Goal: Task Accomplishment & Management: Complete application form

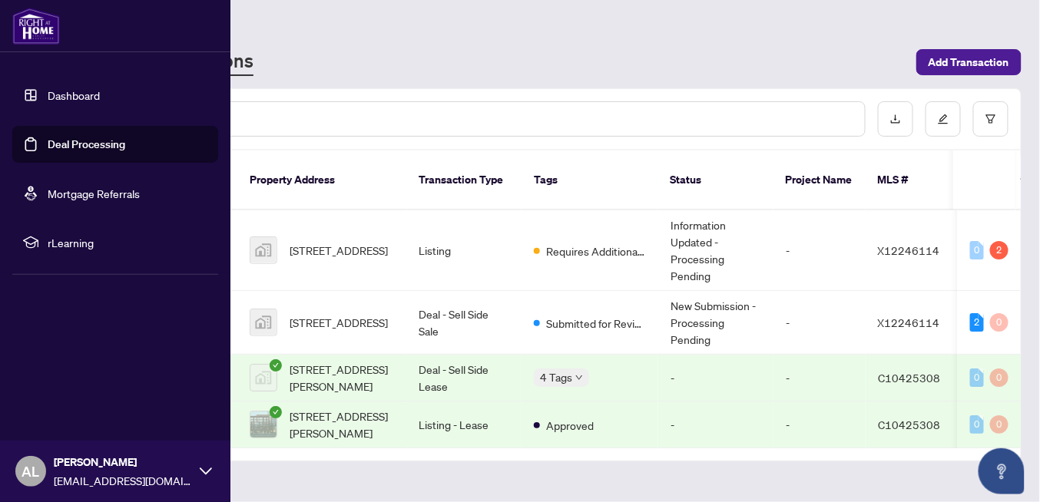
click at [48, 96] on link "Dashboard" at bounding box center [74, 95] width 52 height 14
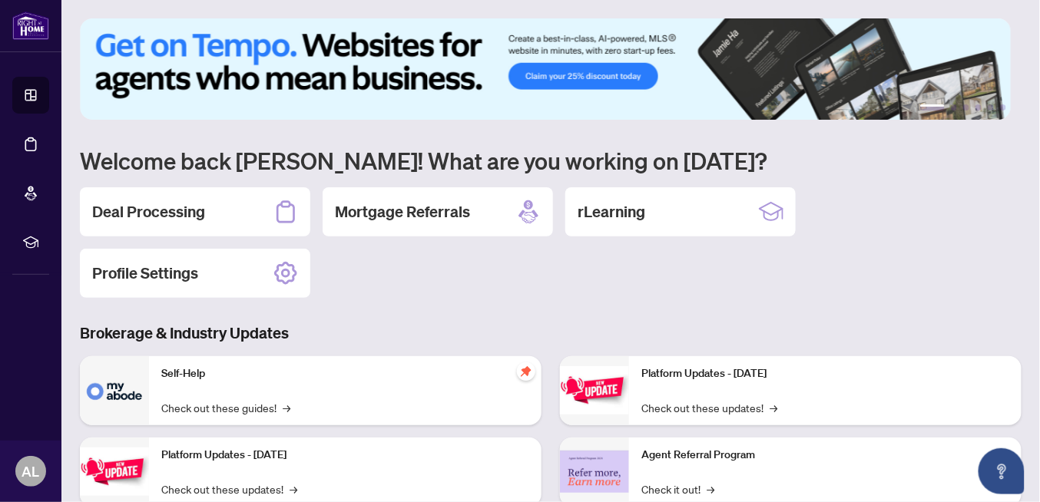
click at [495, 300] on div "1 2 3 4 5 6 Welcome back [PERSON_NAME]! What are you working on [DATE]? Deal Pr…" at bounding box center [551, 355] width 942 height 674
click at [179, 212] on h2 "Deal Processing" at bounding box center [148, 212] width 113 height 22
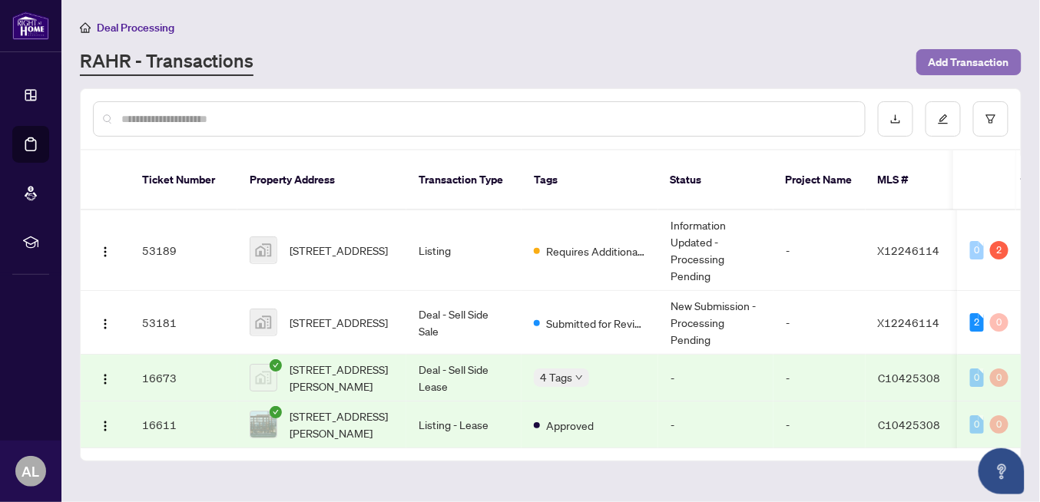
click at [985, 60] on span "Add Transaction" at bounding box center [969, 62] width 81 height 25
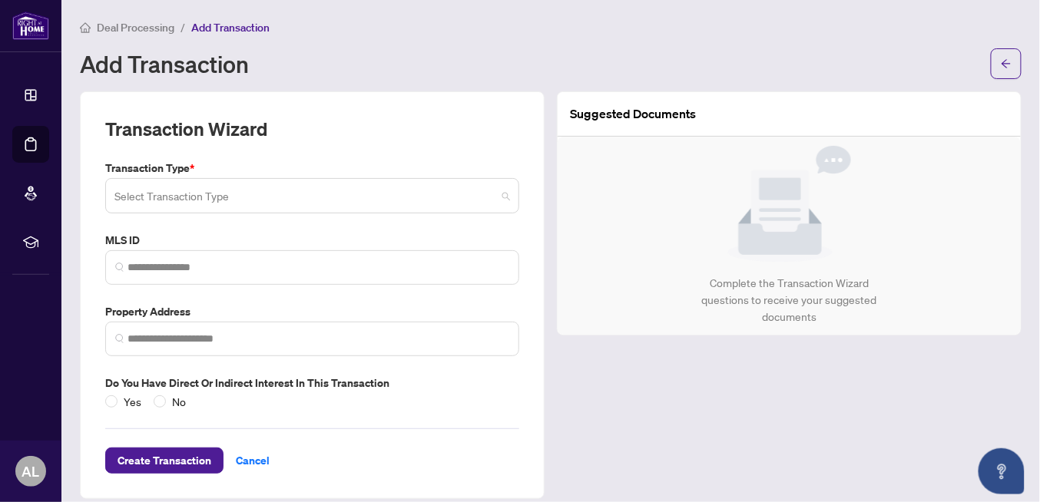
click at [499, 194] on span at bounding box center [312, 195] width 396 height 29
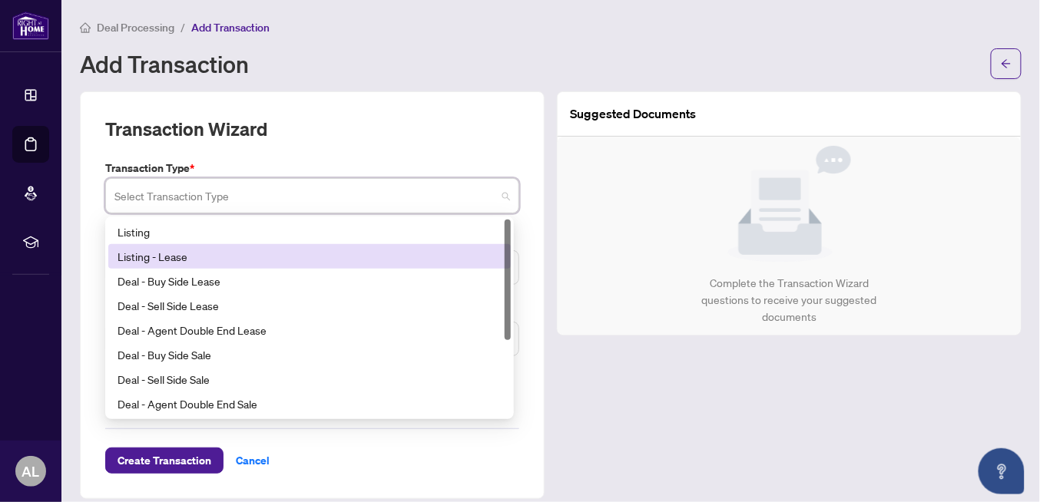
click at [181, 253] on div "Listing - Lease" at bounding box center [310, 256] width 384 height 17
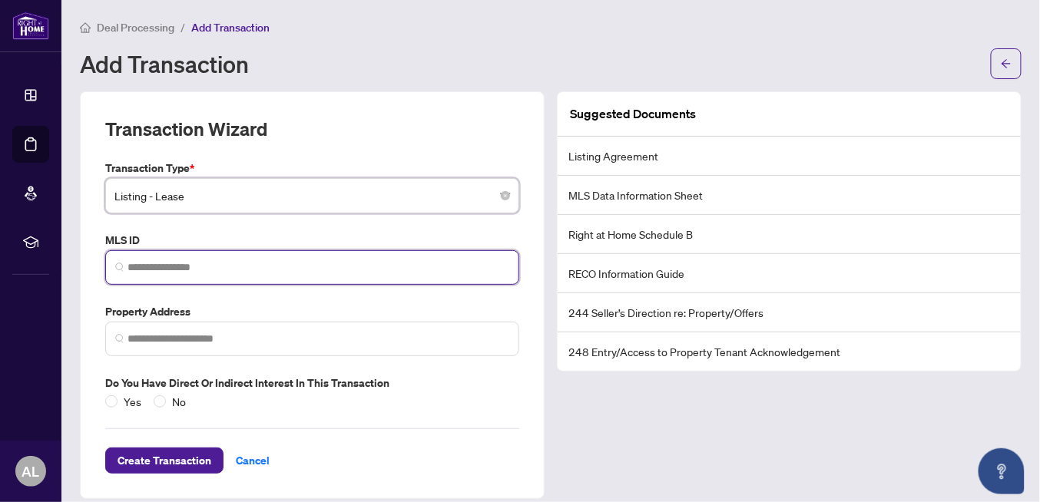
click at [134, 261] on input "search" at bounding box center [318, 268] width 382 height 16
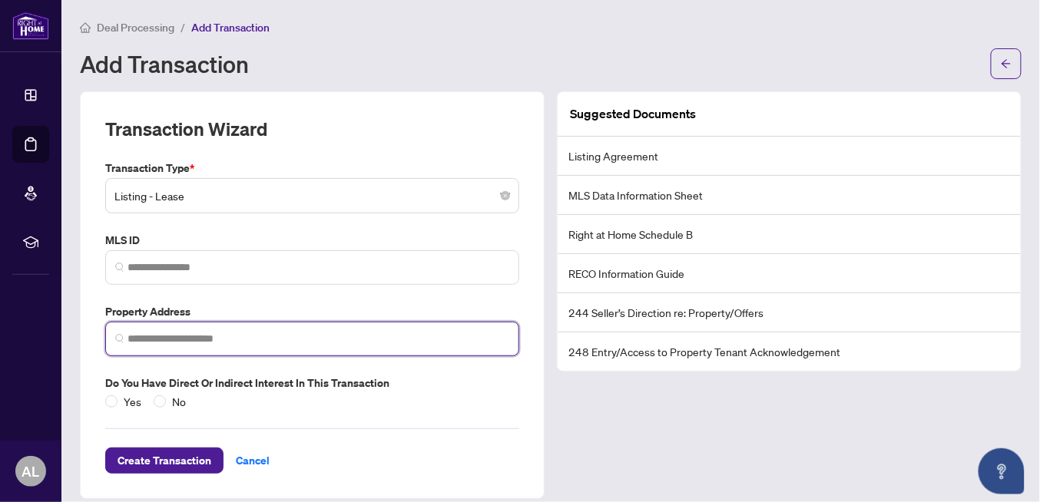
click at [129, 340] on input "search" at bounding box center [318, 339] width 382 height 16
click at [236, 366] on div "[STREET_ADDRESS]" at bounding box center [188, 366] width 96 height 25
click at [150, 336] on input "**********" at bounding box center [318, 339] width 382 height 16
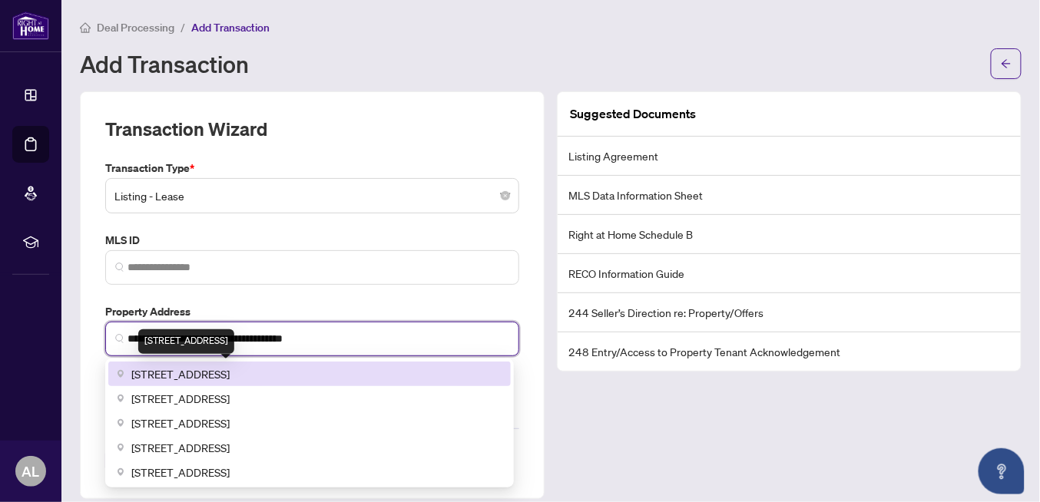
click at [177, 367] on span "[STREET_ADDRESS]" at bounding box center [180, 374] width 98 height 17
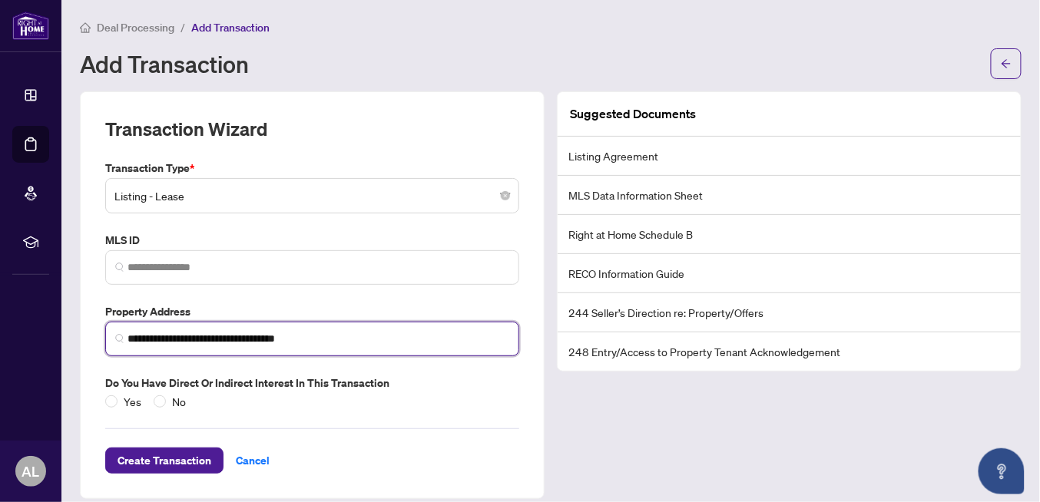
click at [127, 333] on input "**********" at bounding box center [318, 339] width 382 height 16
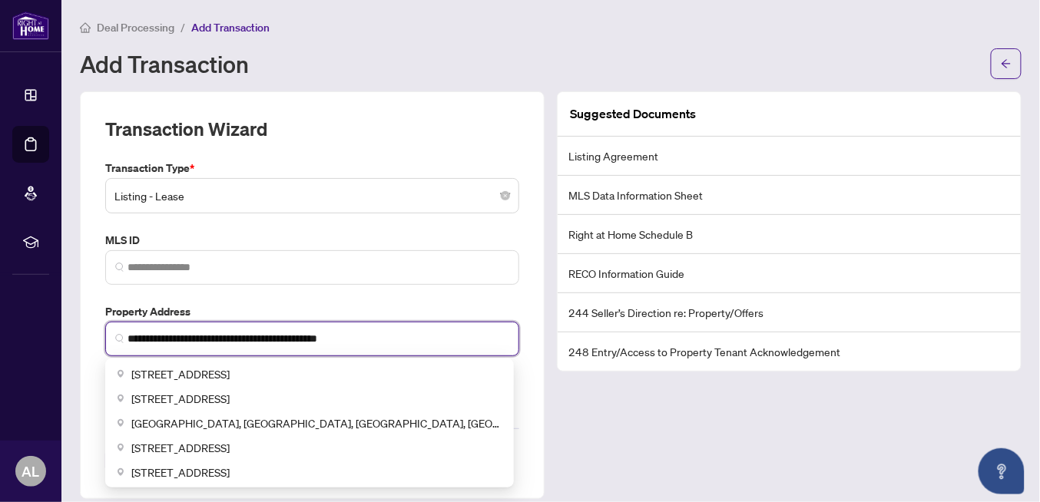
type input "**********"
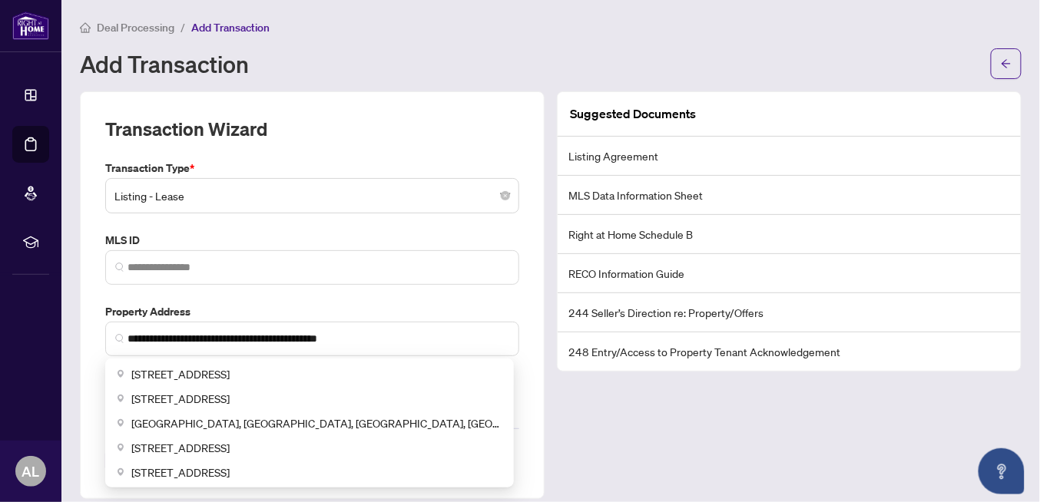
click at [733, 466] on div "Suggested Documents Listing Agreement MLS Data Information Sheet Right at Home …" at bounding box center [789, 295] width 477 height 408
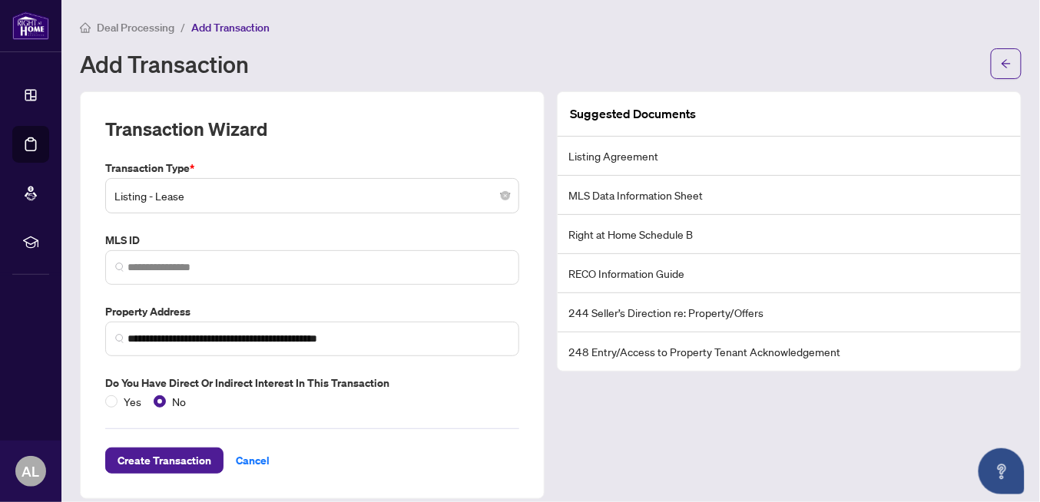
click at [634, 154] on li "Listing Agreement" at bounding box center [789, 156] width 463 height 39
click at [174, 462] on span "Create Transaction" at bounding box center [165, 461] width 94 height 25
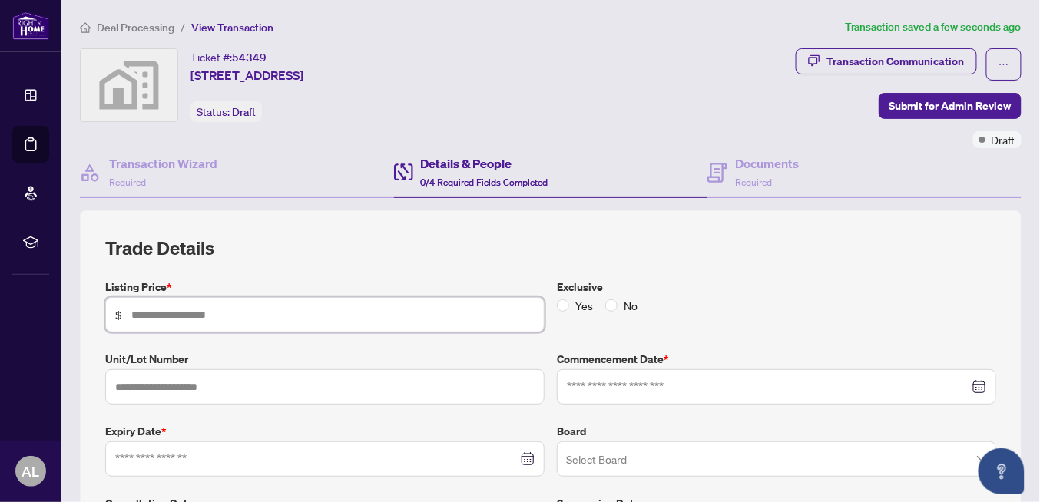
click at [134, 314] on input "text" at bounding box center [332, 314] width 403 height 17
type input "*****"
click at [134, 381] on input "text" at bounding box center [324, 386] width 439 height 35
type input "****"
click at [119, 451] on input at bounding box center [316, 459] width 402 height 17
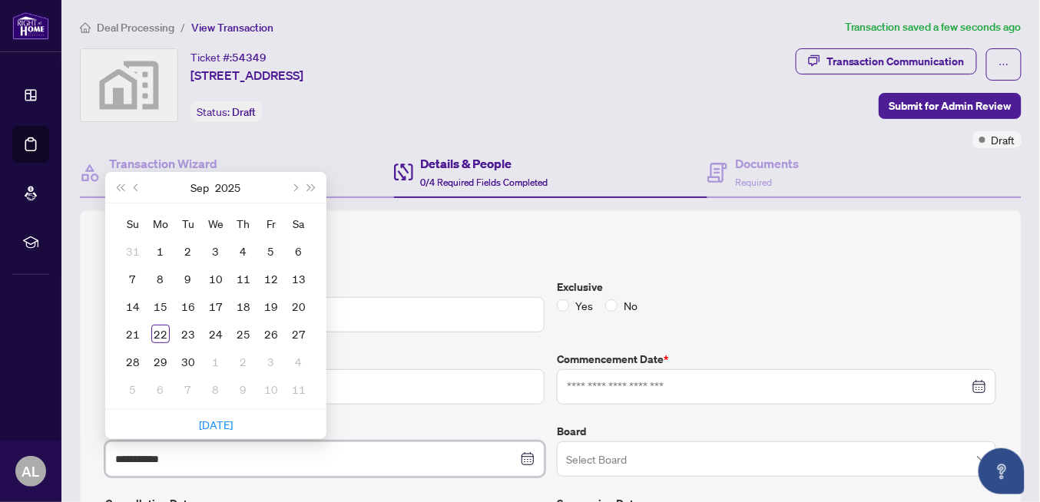
type input "**********"
click at [299, 184] on button "Next month (PageDown)" at bounding box center [294, 187] width 17 height 31
type input "**********"
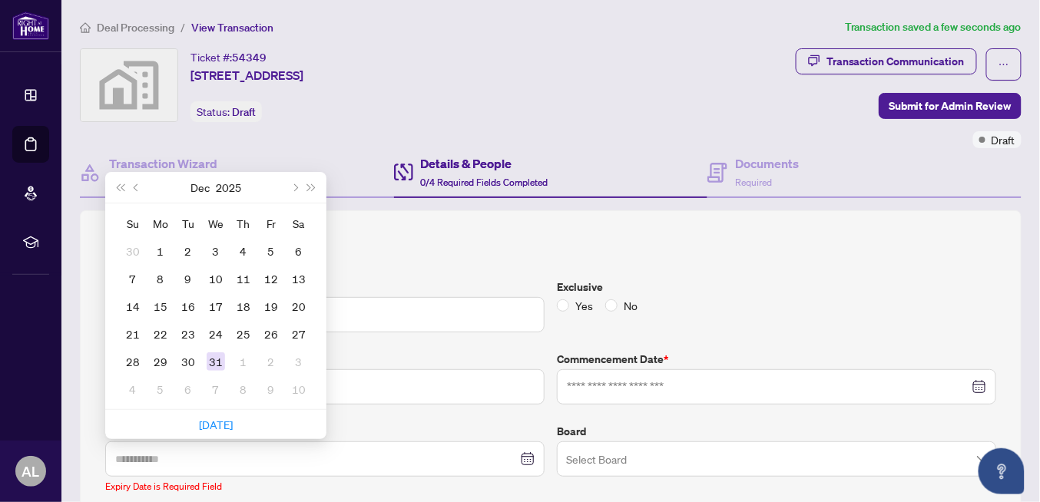
click at [220, 359] on div "31" at bounding box center [216, 362] width 18 height 18
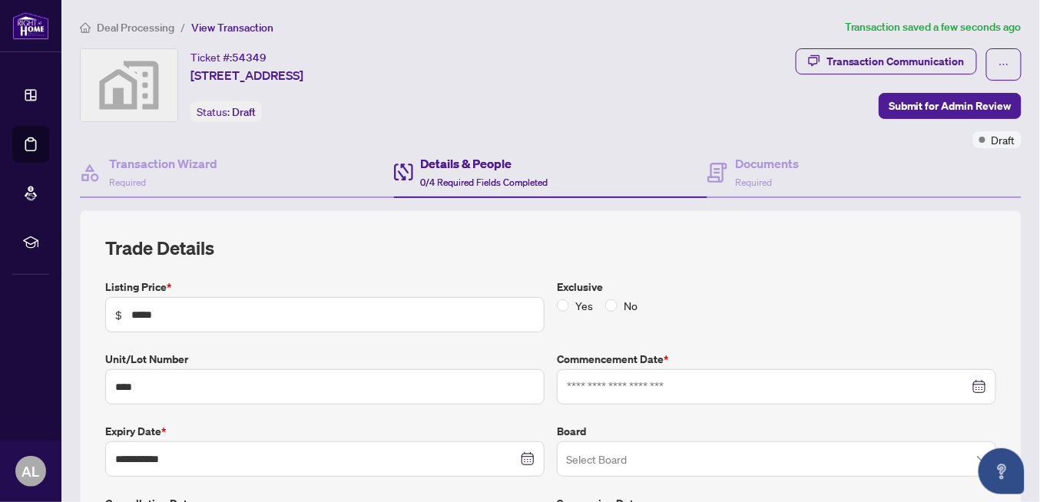
scroll to position [154, 0]
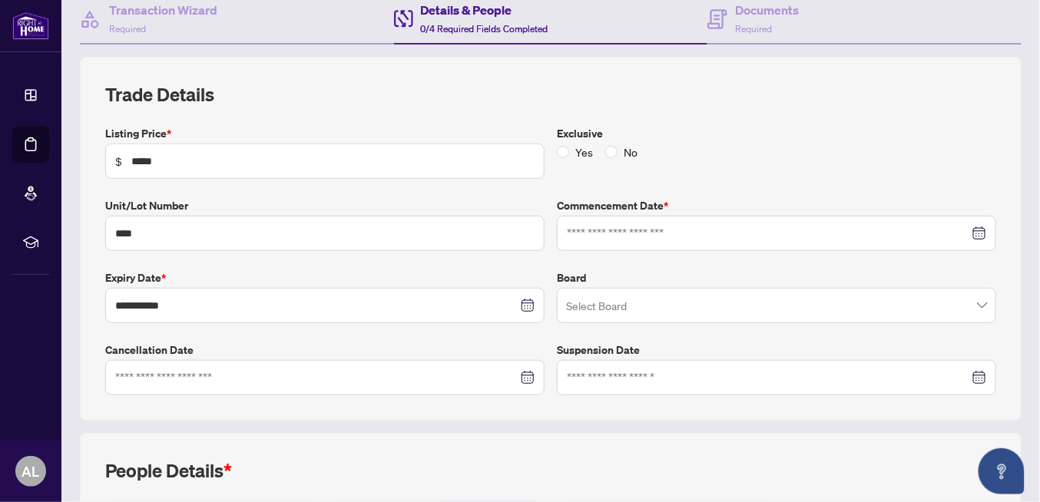
click at [578, 304] on input "search" at bounding box center [769, 308] width 407 height 34
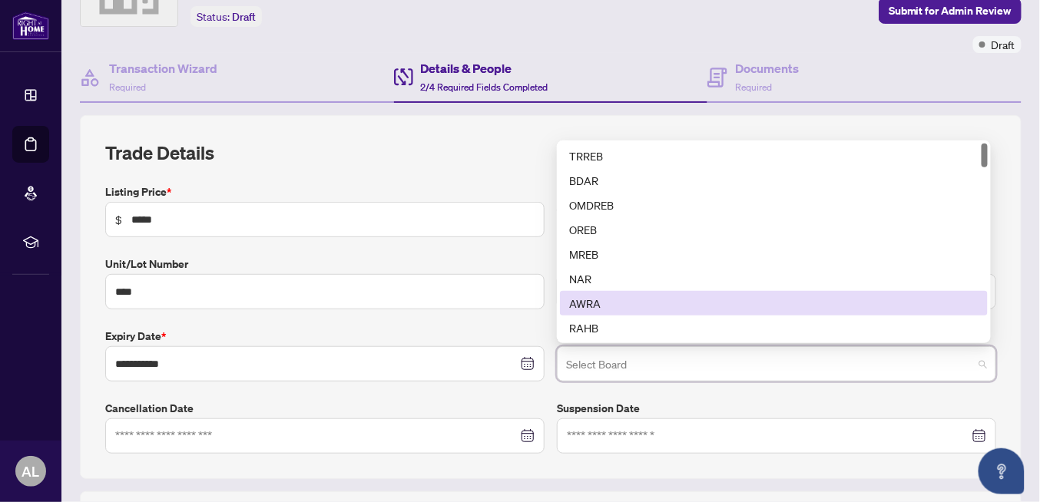
scroll to position [77, 0]
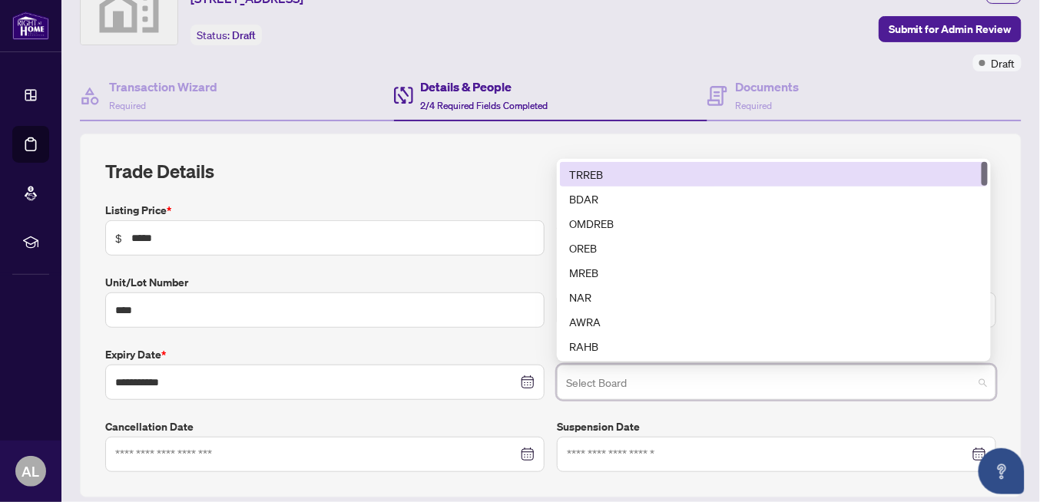
click at [590, 174] on div "TRREB" at bounding box center [773, 174] width 409 height 17
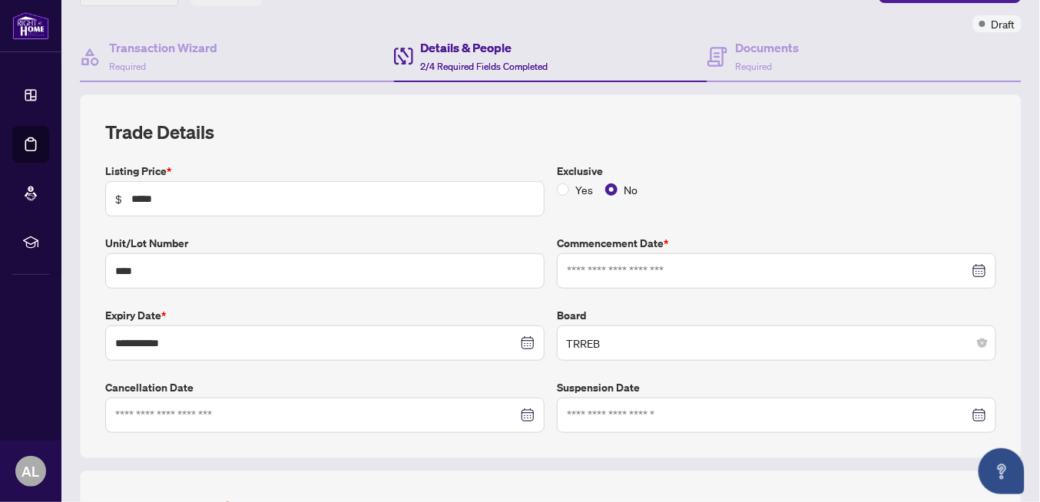
scroll to position [0, 0]
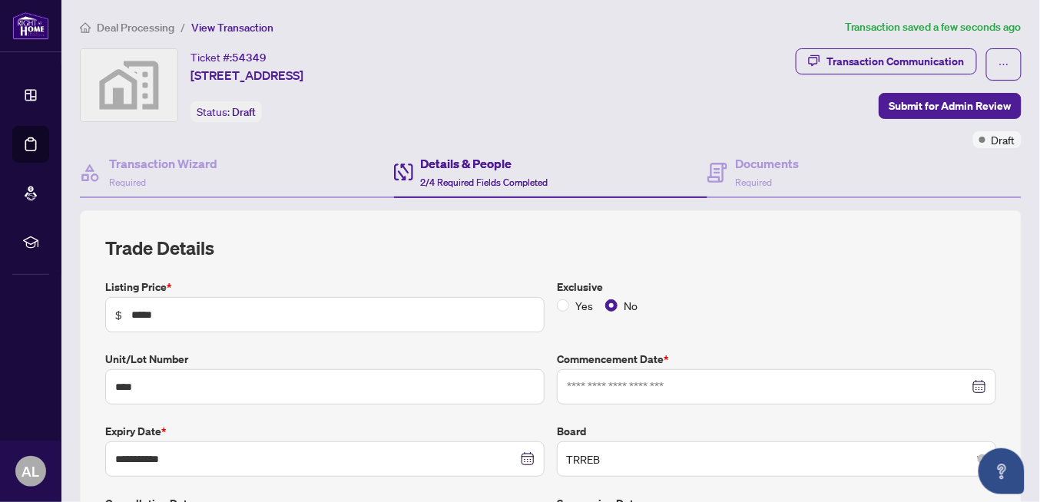
click at [465, 171] on div "Details & People 2/4 Required Fields Completed" at bounding box center [484, 172] width 127 height 36
drag, startPoint x: 387, startPoint y: 186, endPoint x: 195, endPoint y: 176, distance: 192.3
click at [353, 186] on div "Transaction Wizard Required" at bounding box center [237, 173] width 314 height 50
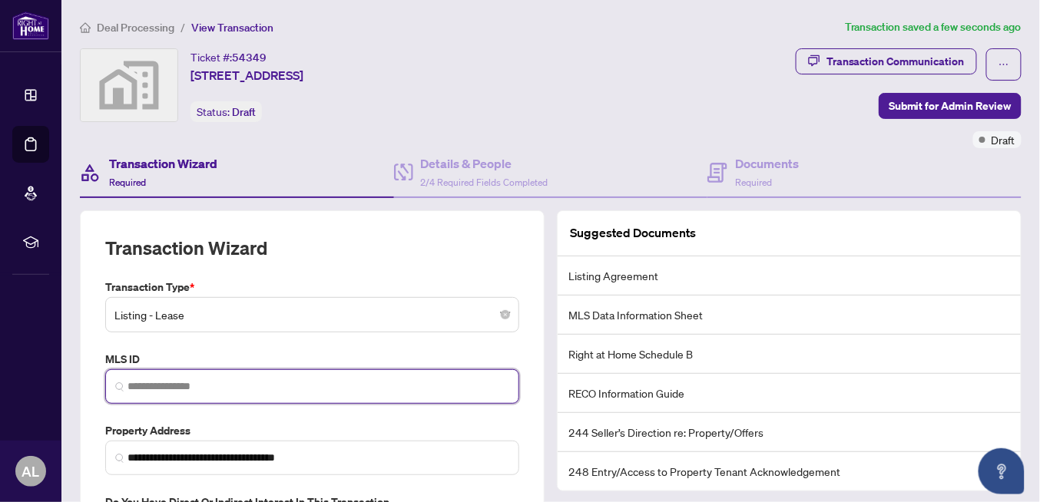
click at [134, 385] on input "search" at bounding box center [318, 387] width 382 height 16
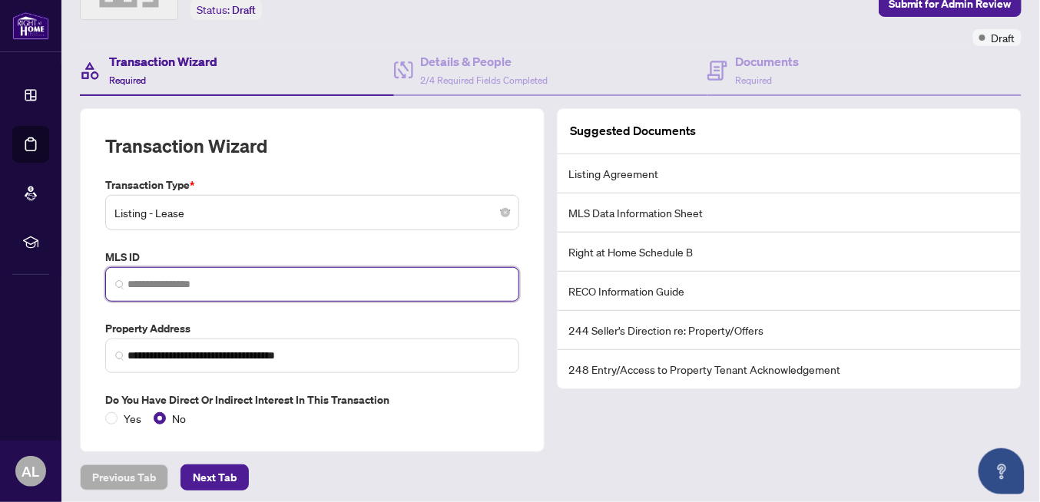
scroll to position [104, 0]
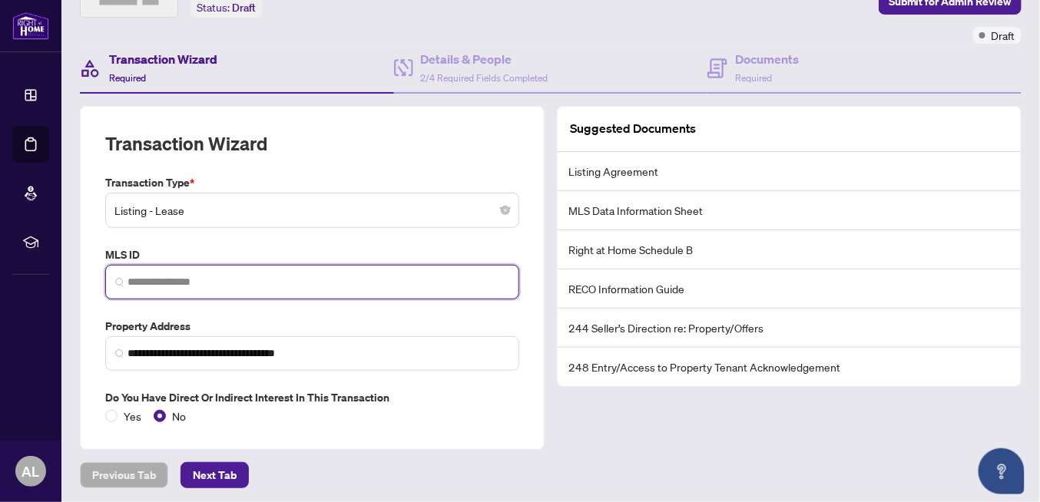
click at [124, 278] on img at bounding box center [119, 282] width 9 height 9
paste input "*********"
type input "*********"
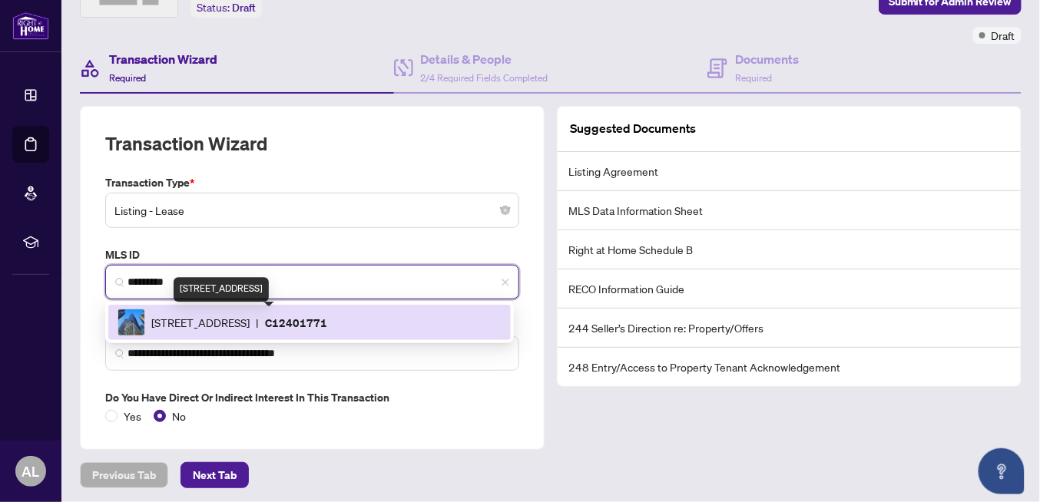
click at [250, 323] on span "[STREET_ADDRESS]" at bounding box center [200, 322] width 98 height 17
type input "**********"
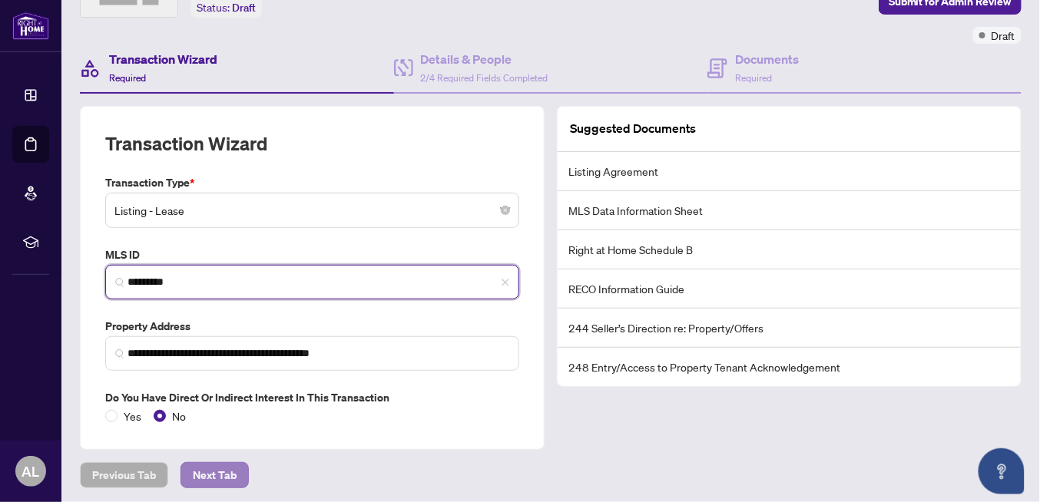
type input "*********"
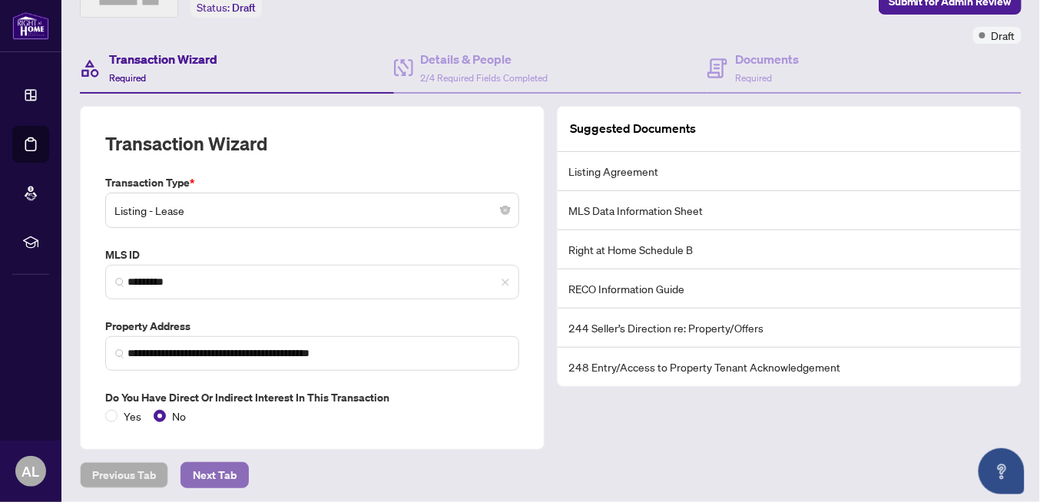
click at [205, 471] on span "Next Tab" at bounding box center [215, 475] width 44 height 25
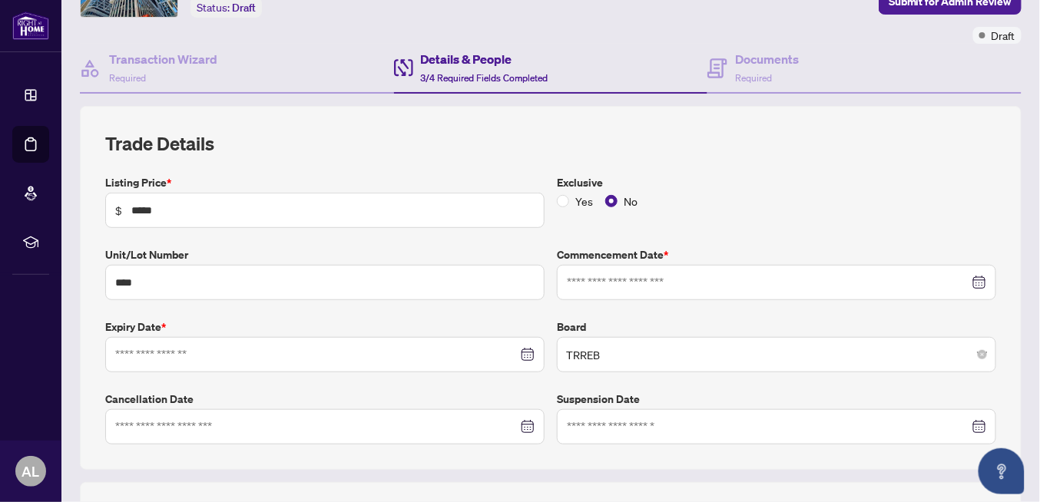
type input "**********"
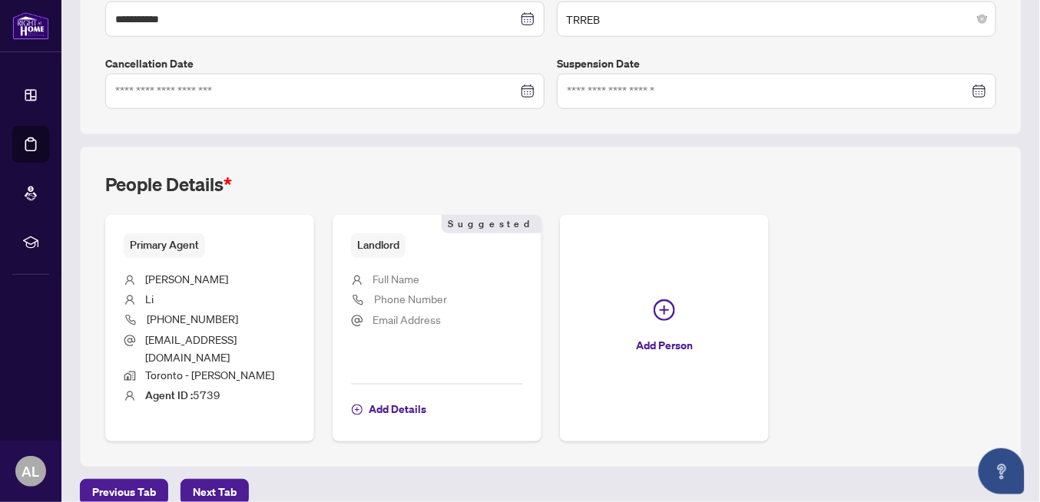
scroll to position [440, 0]
click at [211, 480] on span "Next Tab" at bounding box center [215, 492] width 44 height 25
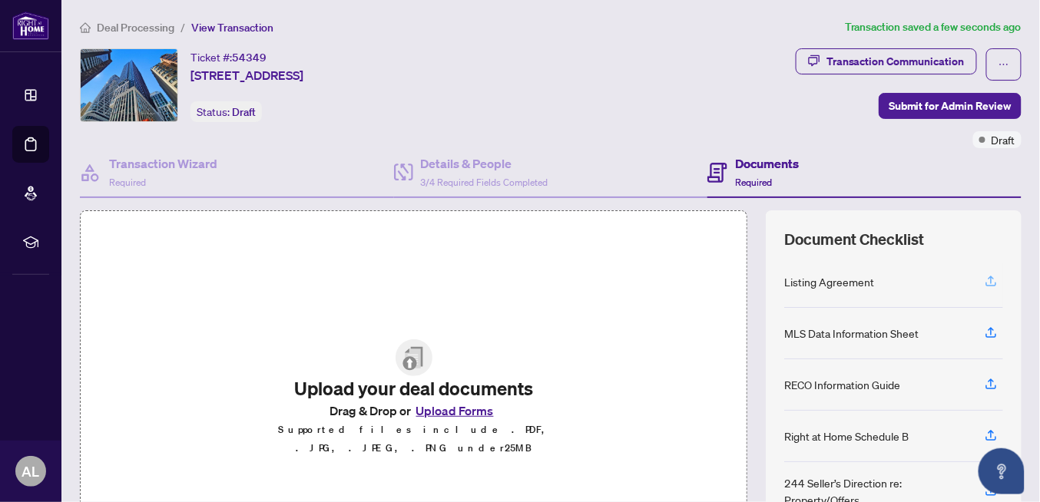
click at [984, 276] on icon "button" at bounding box center [991, 281] width 14 height 14
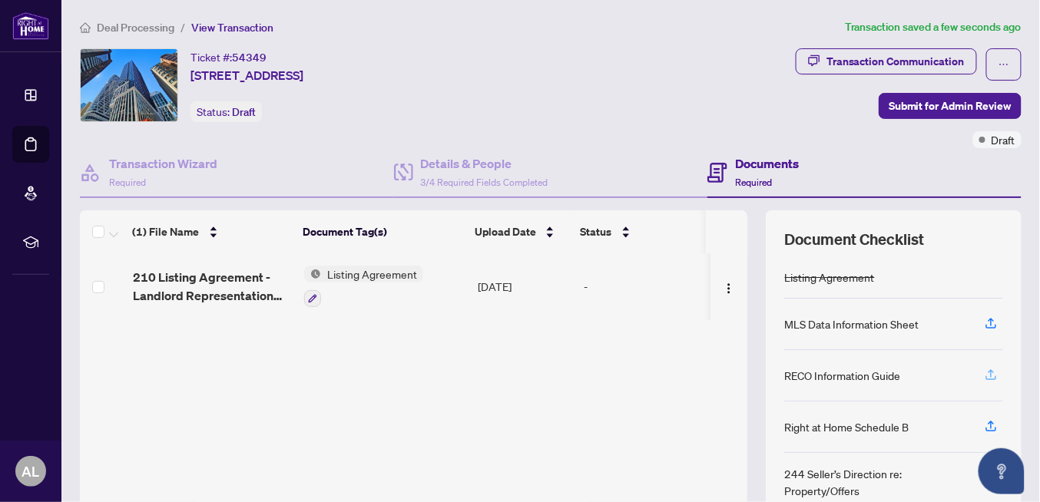
click at [984, 370] on icon "button" at bounding box center [991, 375] width 14 height 14
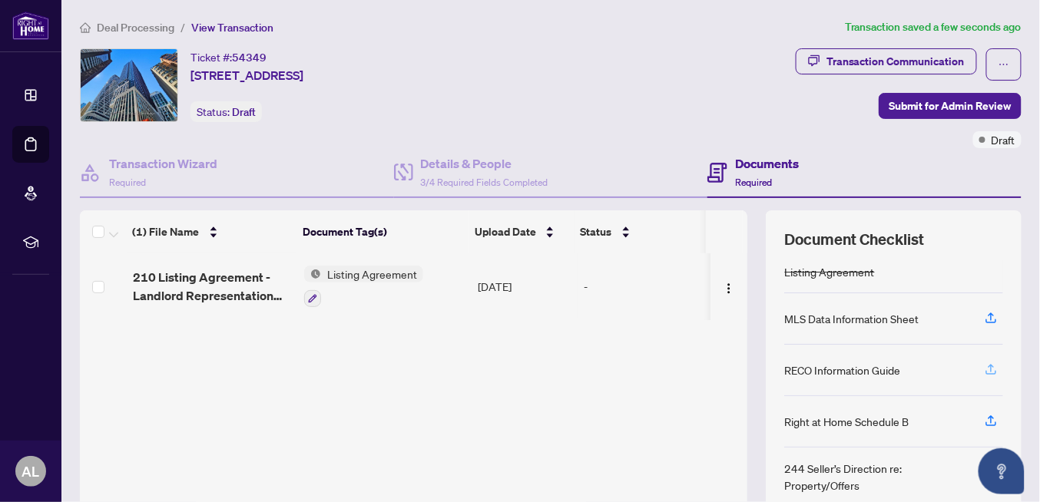
click at [984, 364] on icon "button" at bounding box center [991, 369] width 14 height 14
click at [984, 368] on icon "button" at bounding box center [991, 369] width 14 height 14
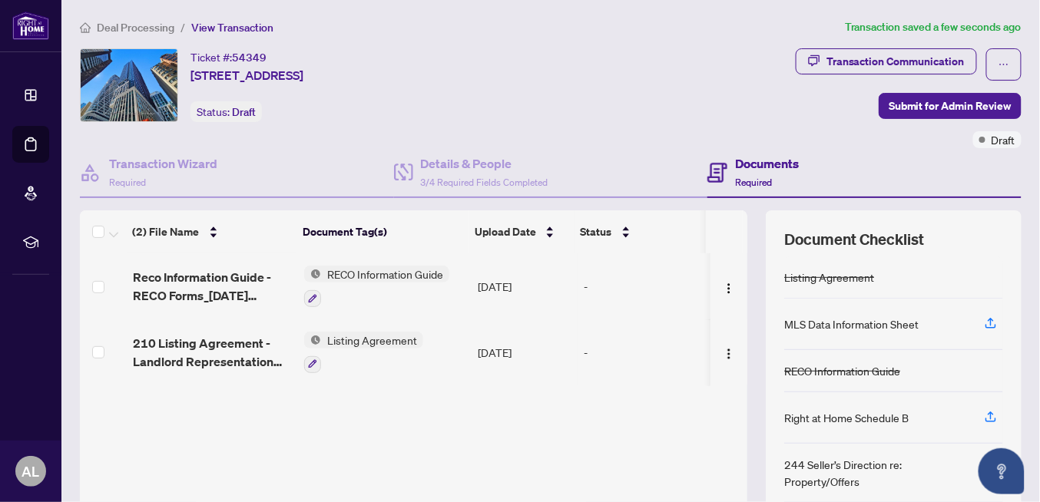
click at [376, 338] on span "Listing Agreement" at bounding box center [372, 340] width 102 height 17
click at [358, 413] on span "Listing Agreement" at bounding box center [342, 412] width 102 height 17
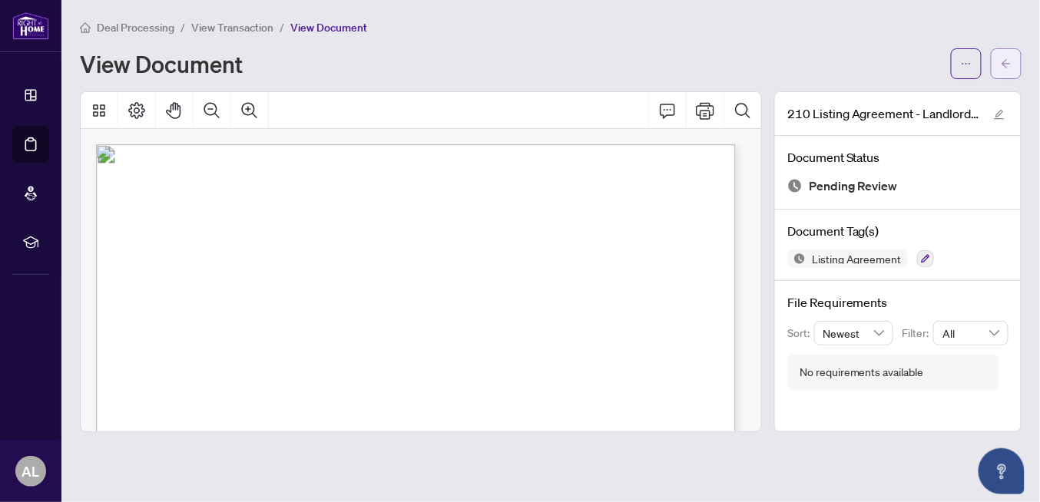
click at [1010, 64] on icon "arrow-left" at bounding box center [1006, 63] width 11 height 11
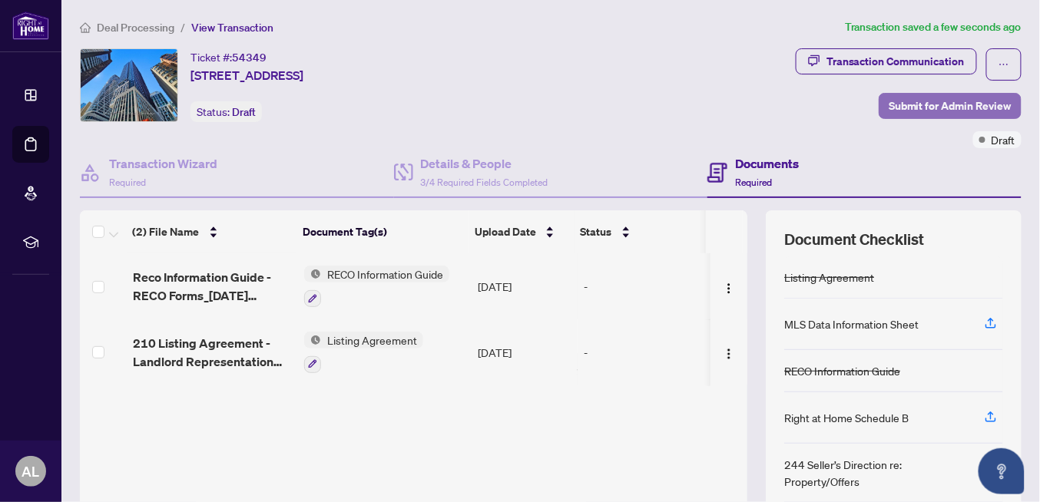
click at [938, 108] on span "Submit for Admin Review" at bounding box center [950, 106] width 123 height 25
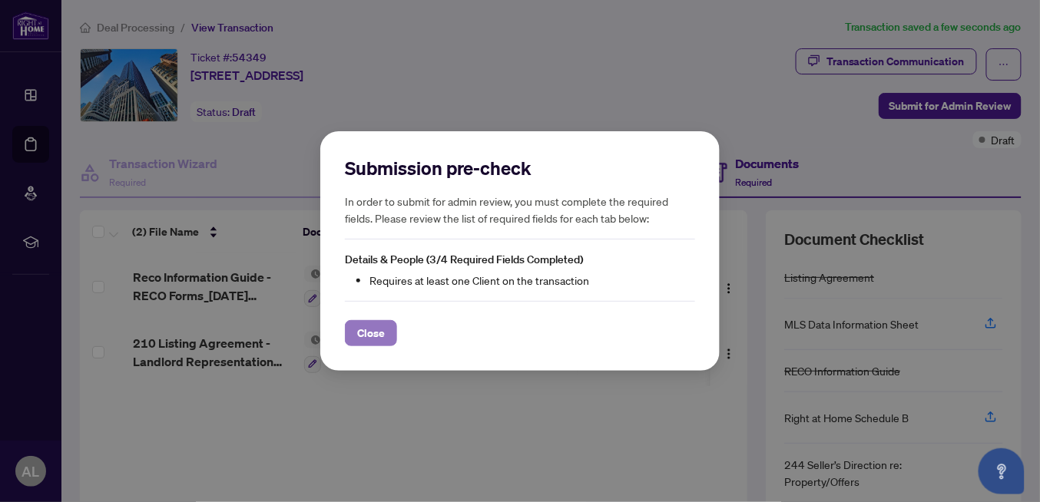
click at [369, 333] on span "Close" at bounding box center [371, 333] width 28 height 25
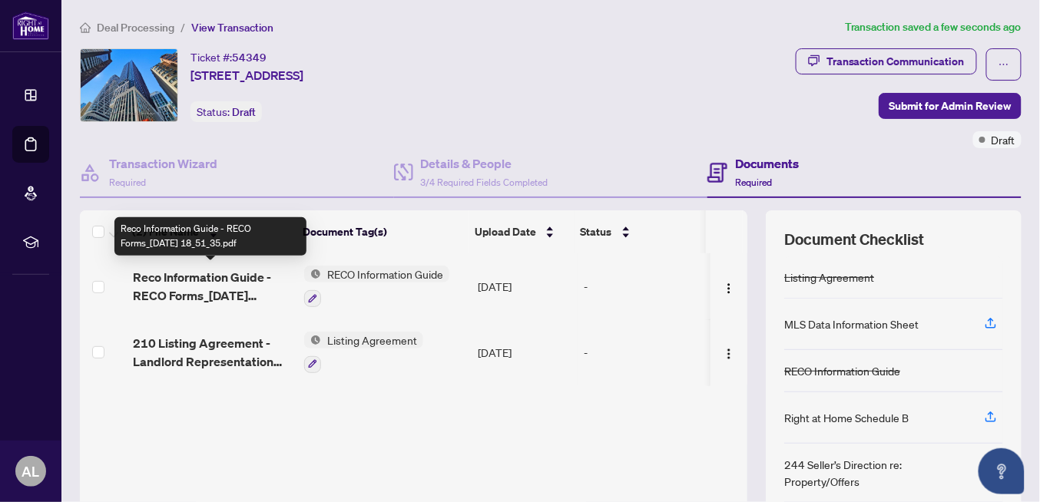
click at [227, 276] on span "Reco Information Guide - RECO Forms_[DATE] 18_51_35.pdf" at bounding box center [212, 286] width 159 height 37
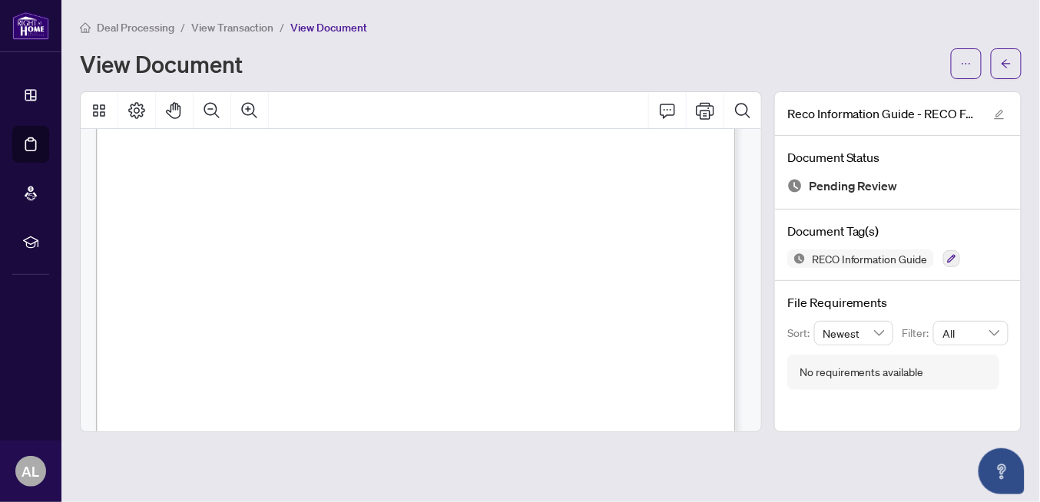
scroll to position [10746, 0]
click at [1008, 63] on icon "arrow-left" at bounding box center [1006, 63] width 11 height 11
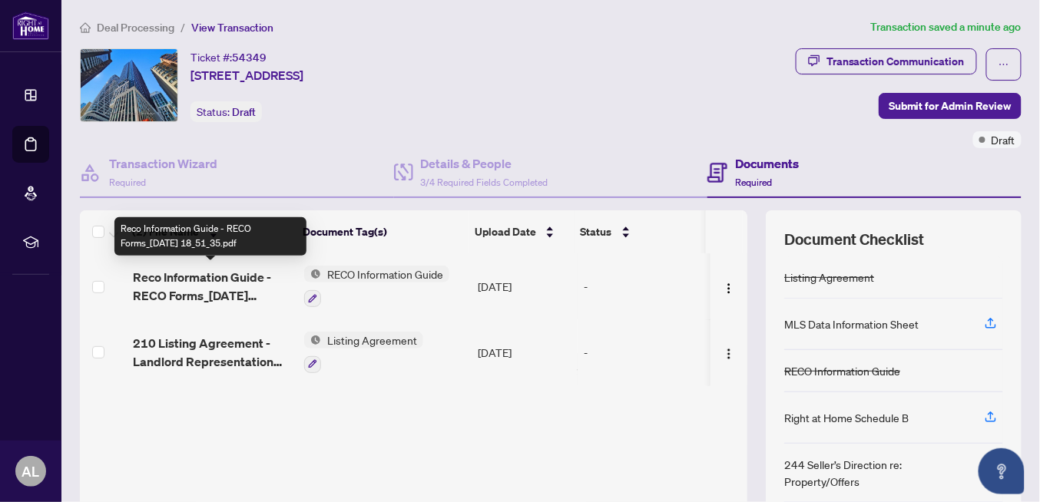
click at [234, 275] on span "Reco Information Guide - RECO Forms_[DATE] 18_51_35.pdf" at bounding box center [212, 286] width 159 height 37
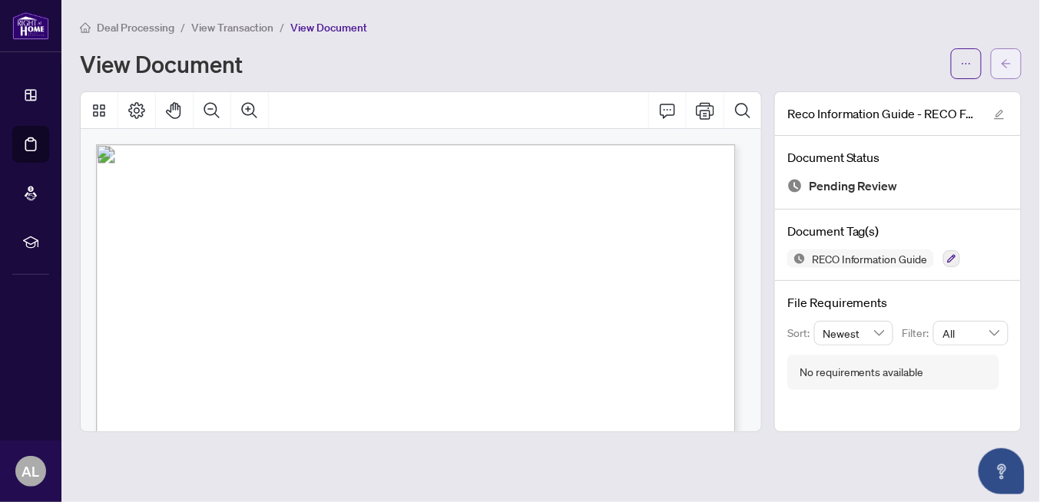
click at [1008, 65] on icon "arrow-left" at bounding box center [1006, 63] width 11 height 11
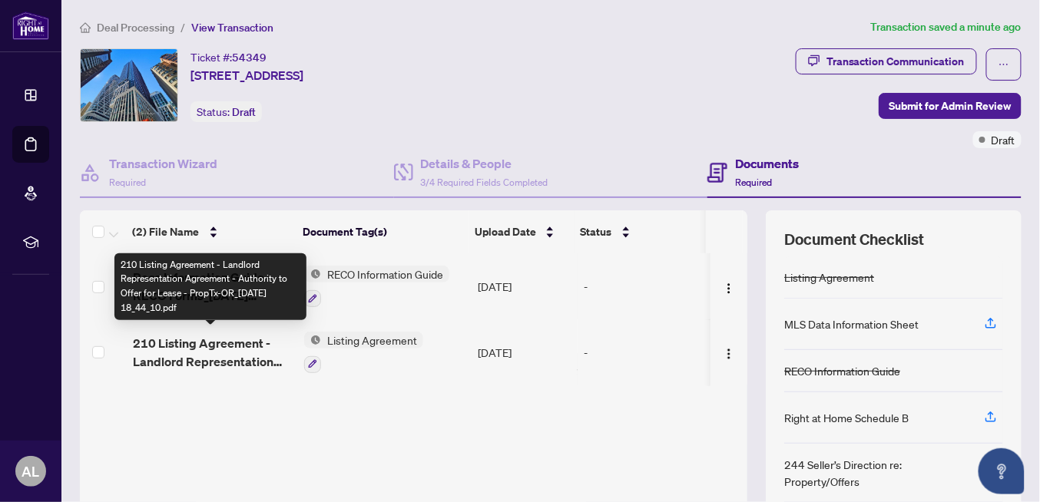
click at [225, 343] on span "210 Listing Agreement - Landlord Representation Agreement - Authority to Offer …" at bounding box center [212, 352] width 159 height 37
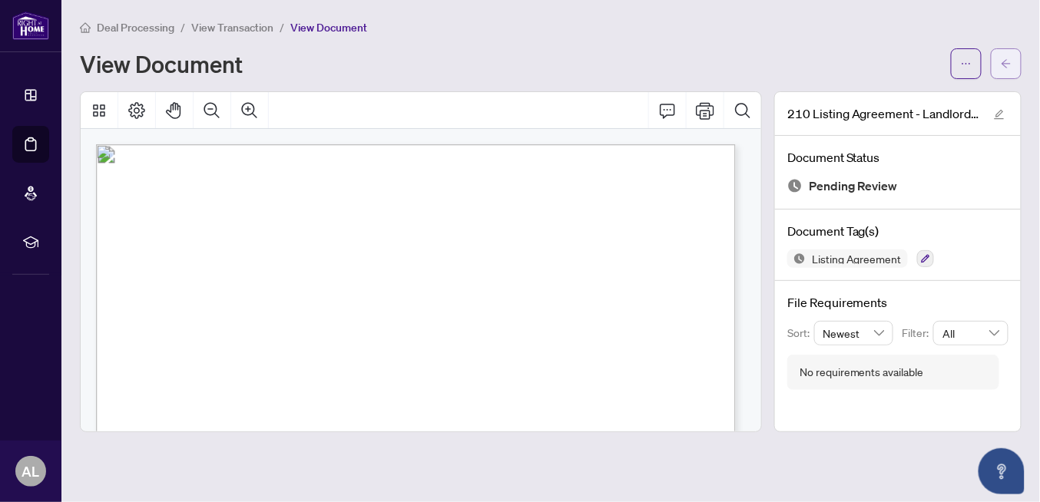
click at [1005, 65] on icon "arrow-left" at bounding box center [1005, 63] width 9 height 8
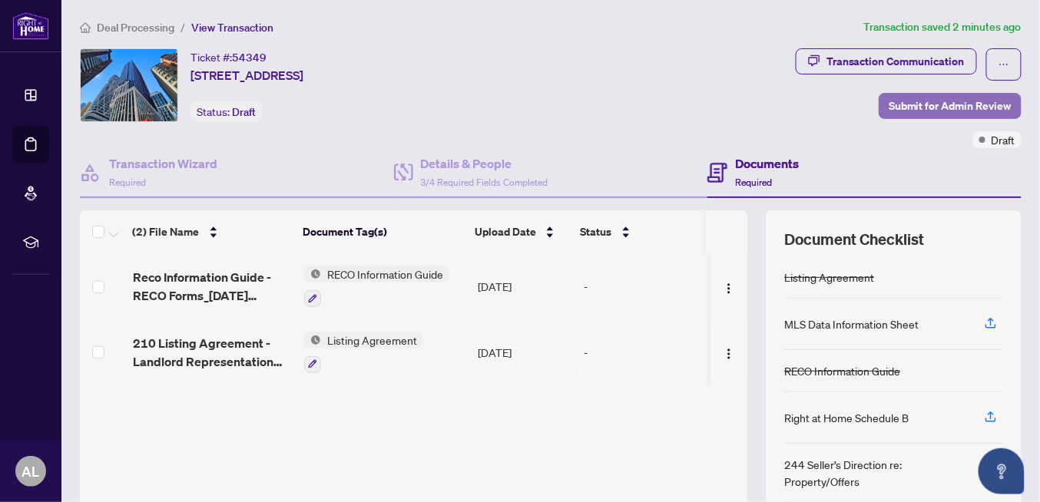
click at [941, 107] on span "Submit for Admin Review" at bounding box center [950, 106] width 123 height 25
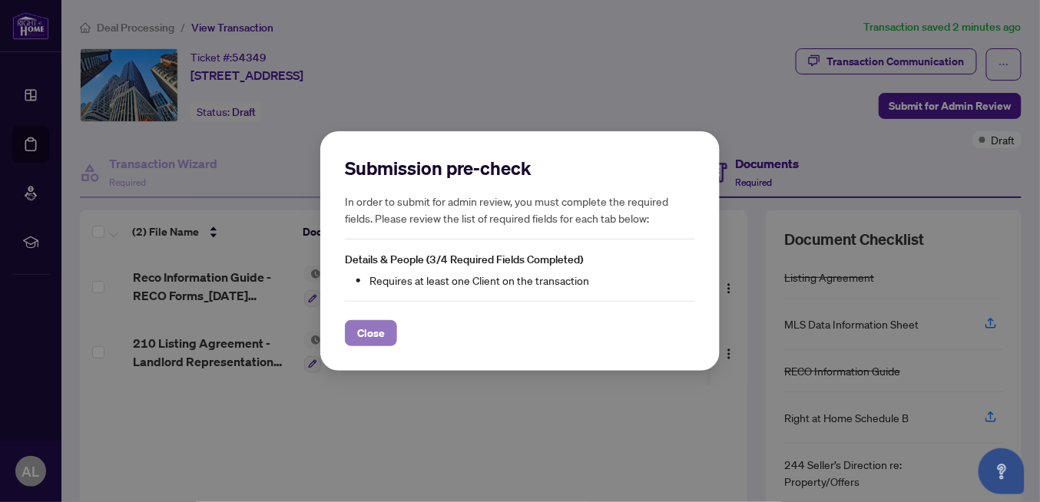
click at [377, 336] on span "Close" at bounding box center [371, 333] width 28 height 25
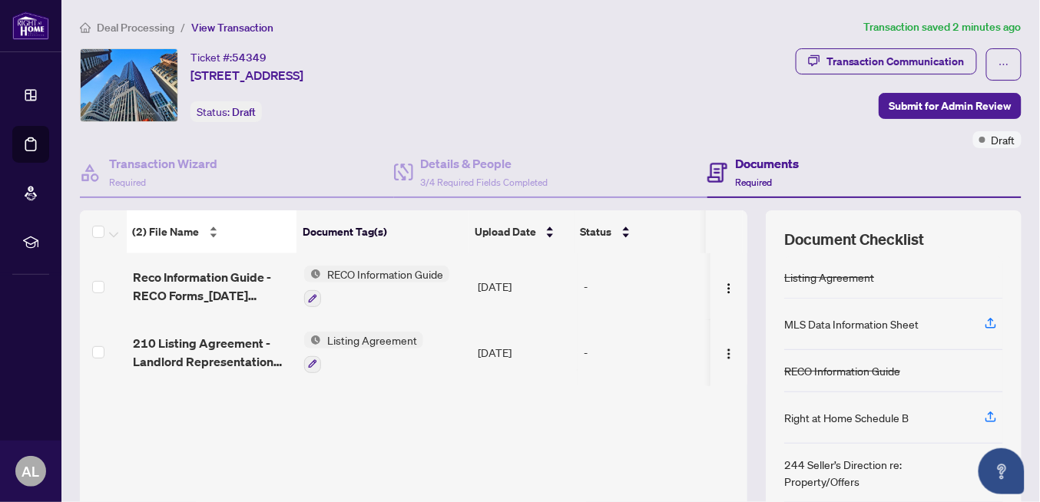
click at [147, 231] on span "(2) File Name" at bounding box center [166, 231] width 67 height 17
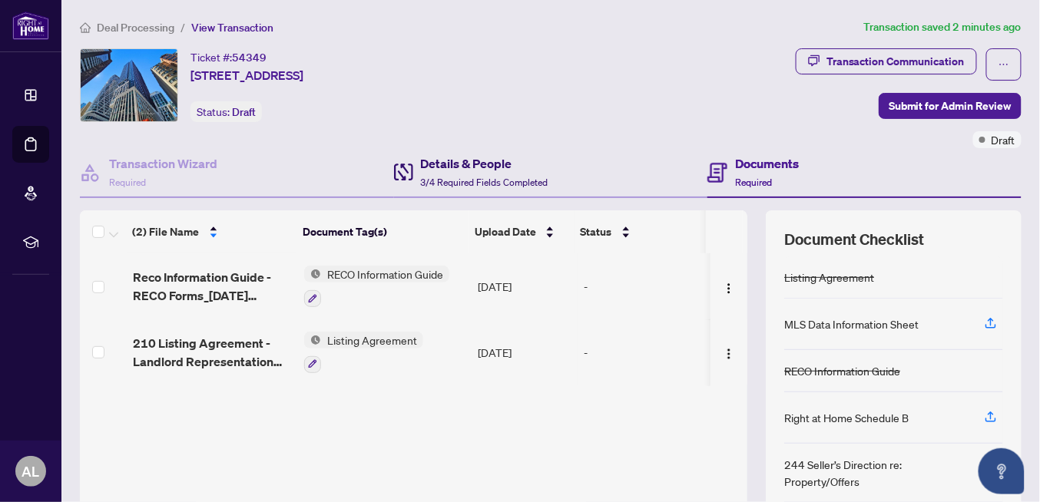
click at [464, 171] on div "Details & People 3/4 Required Fields Completed" at bounding box center [484, 172] width 127 height 36
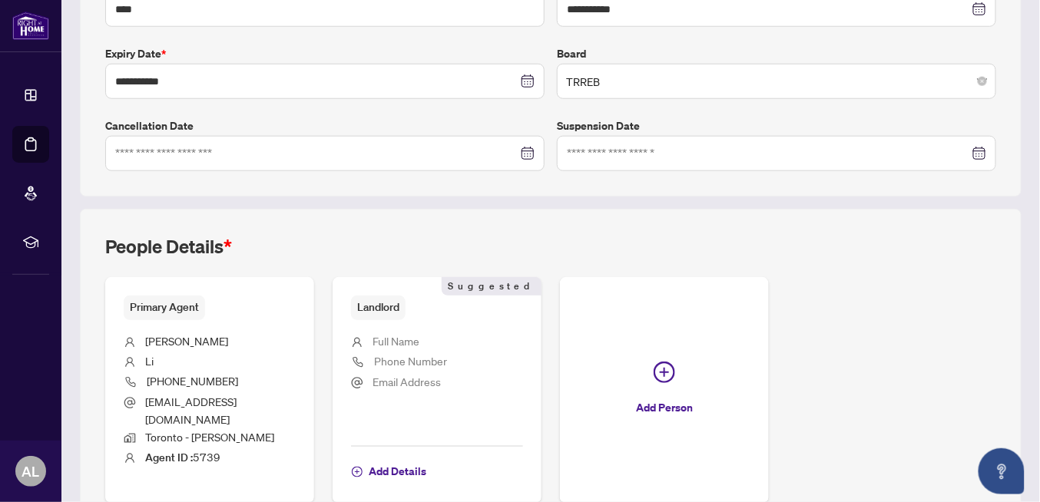
scroll to position [384, 0]
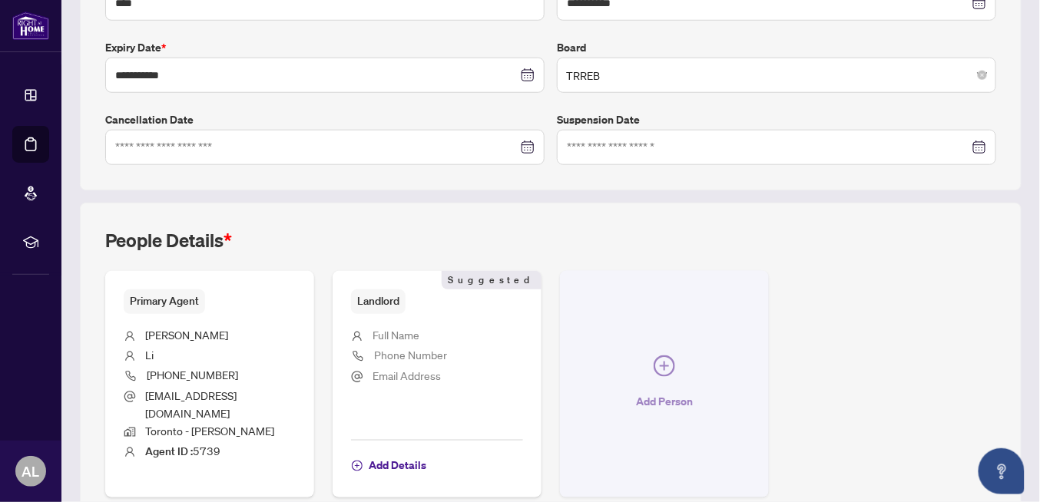
click at [657, 360] on icon "plus-circle" at bounding box center [665, 367] width 22 height 22
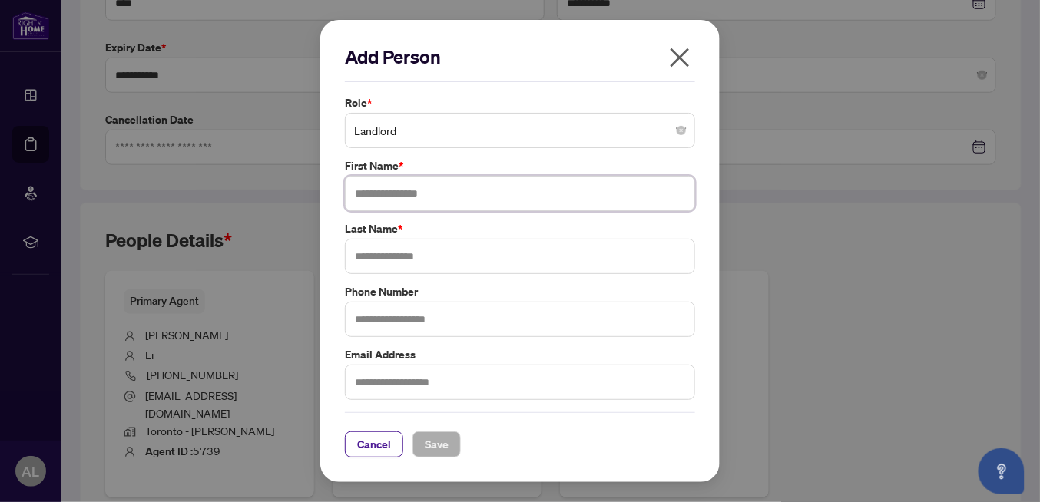
click at [374, 196] on input "text" at bounding box center [520, 193] width 350 height 35
click at [375, 262] on input "text" at bounding box center [520, 256] width 350 height 35
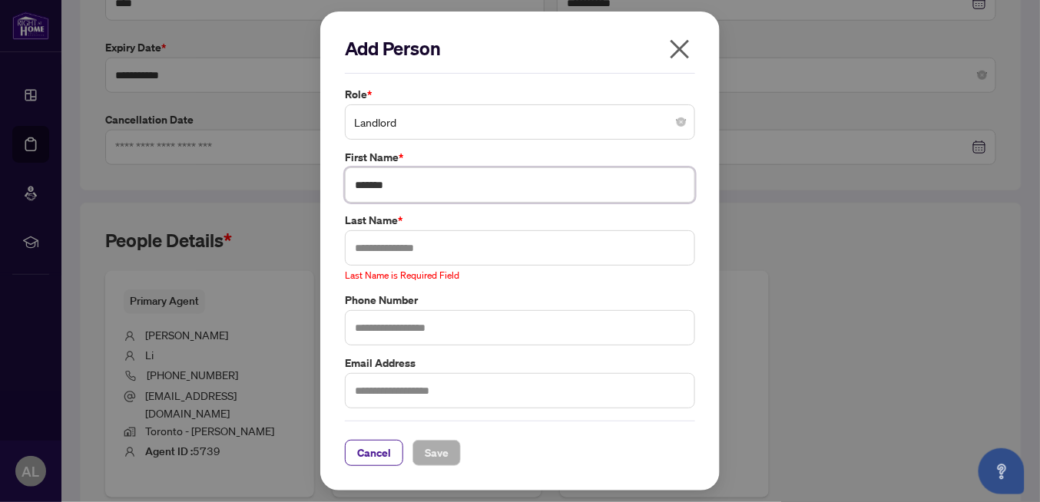
click at [373, 194] on input "*******" at bounding box center [520, 184] width 350 height 35
type input "*******"
click at [370, 244] on input "text" at bounding box center [520, 247] width 350 height 35
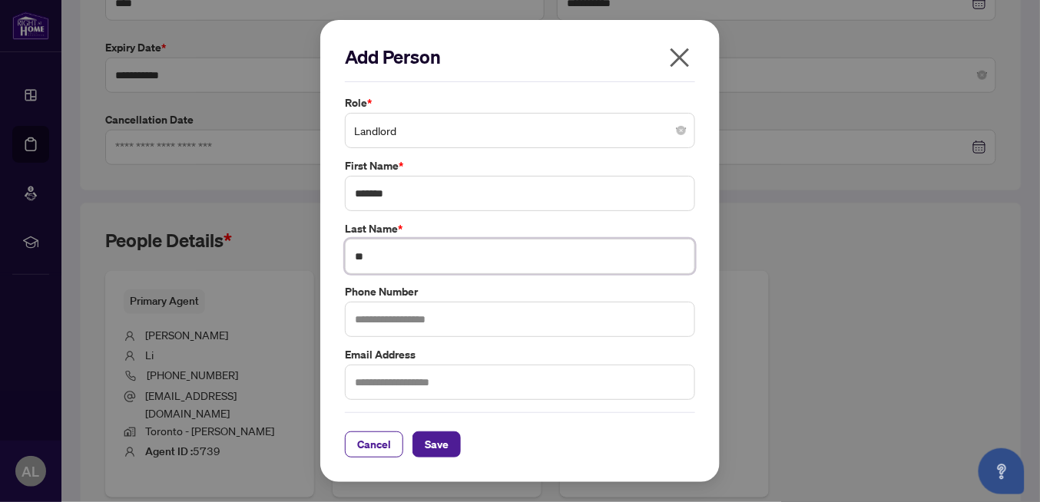
type input "**"
click at [373, 383] on input "text" at bounding box center [520, 382] width 350 height 35
type input "**********"
click at [430, 445] on span "Save" at bounding box center [437, 444] width 24 height 25
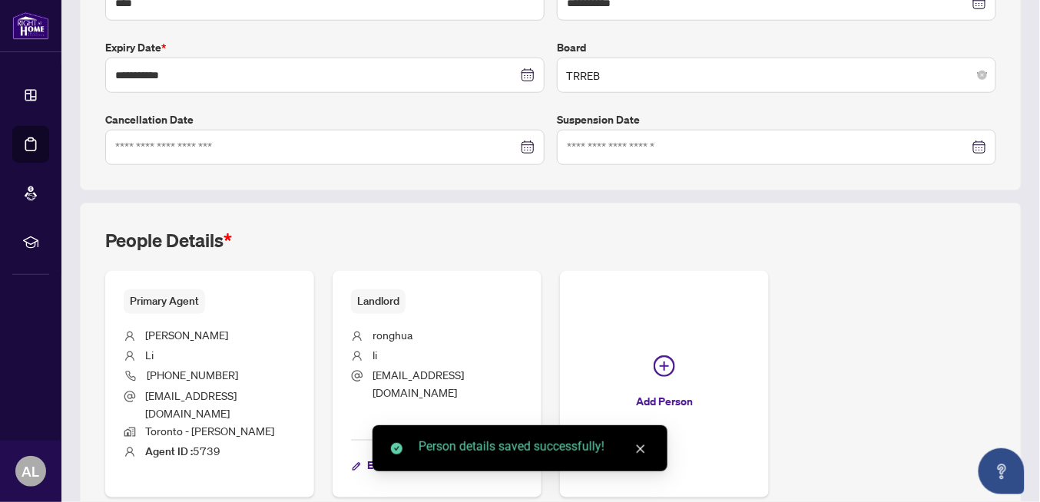
click at [641, 449] on icon "close" at bounding box center [640, 449] width 11 height 11
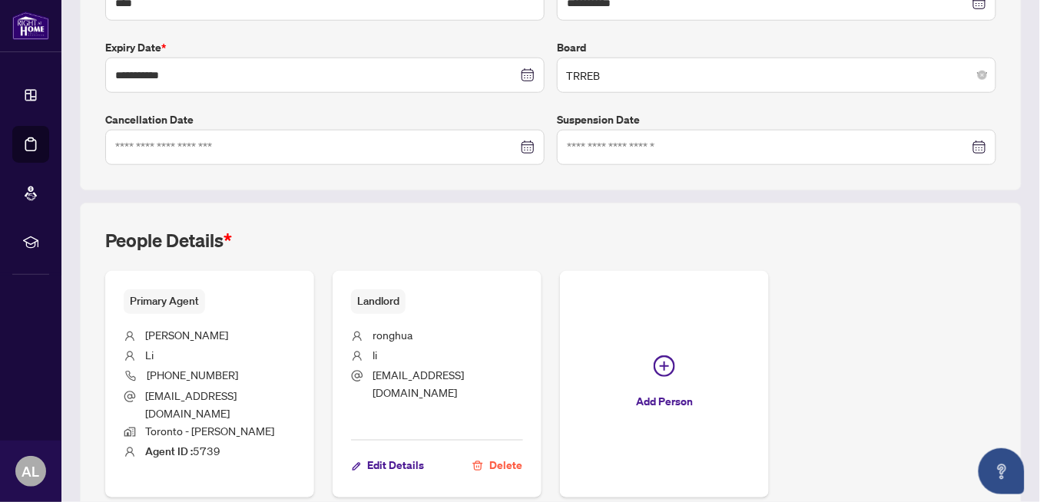
scroll to position [0, 0]
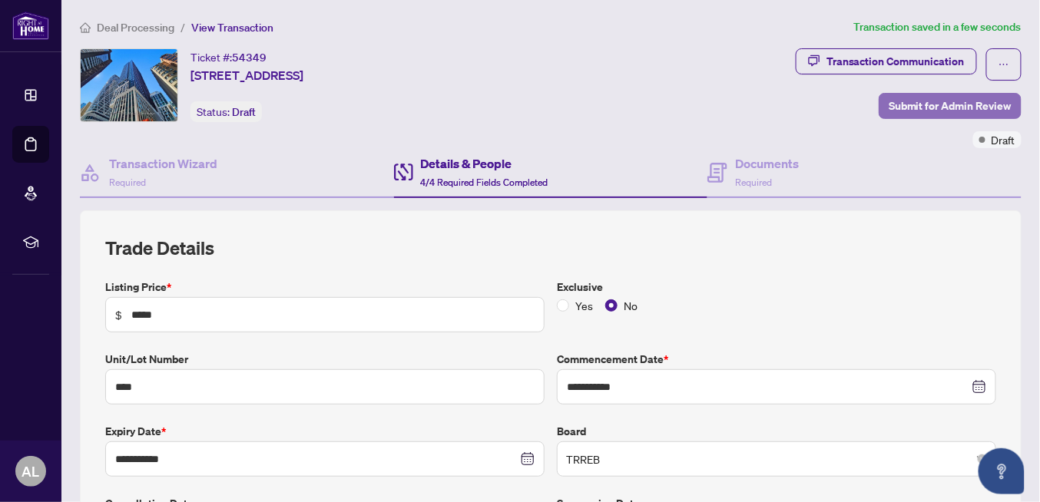
click at [939, 103] on span "Submit for Admin Review" at bounding box center [950, 106] width 123 height 25
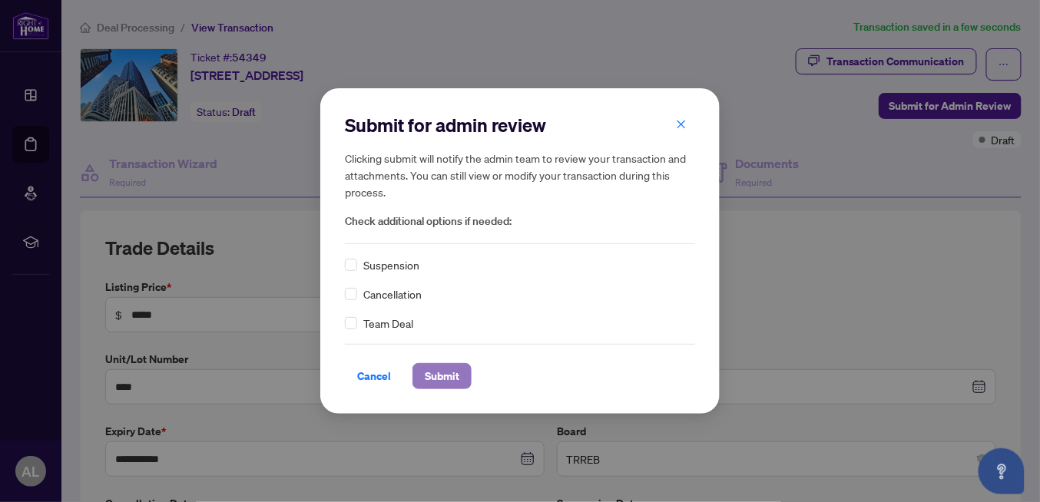
click at [441, 376] on span "Submit" at bounding box center [442, 376] width 35 height 25
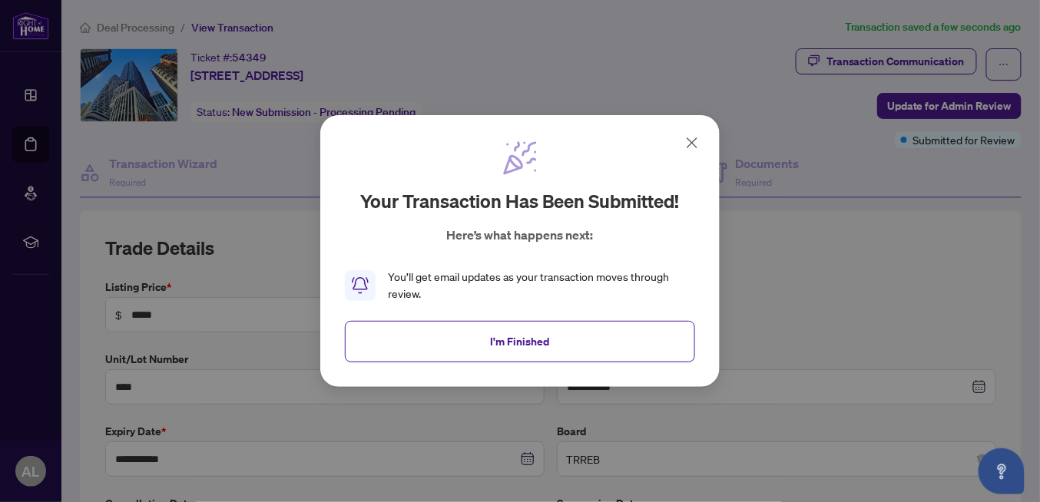
click at [687, 141] on icon at bounding box center [692, 143] width 18 height 18
